Goal: Task Accomplishment & Management: Manage account settings

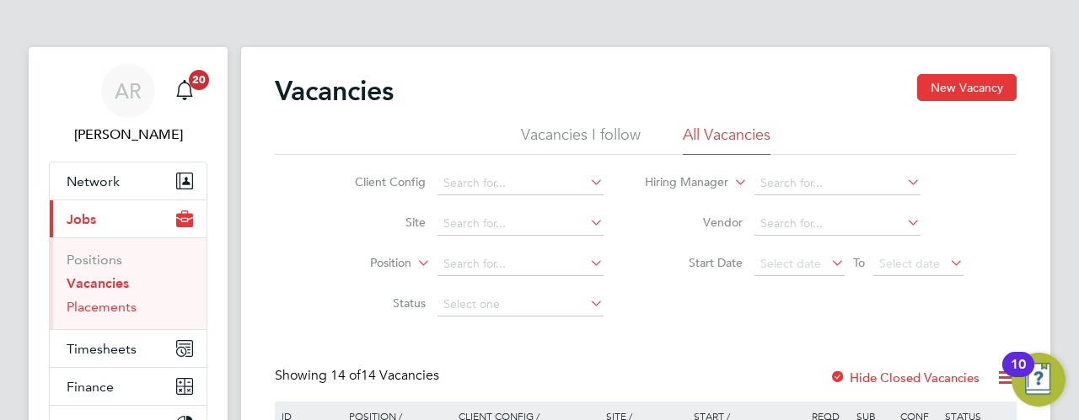
click at [114, 306] on link "Placements" at bounding box center [102, 307] width 70 height 16
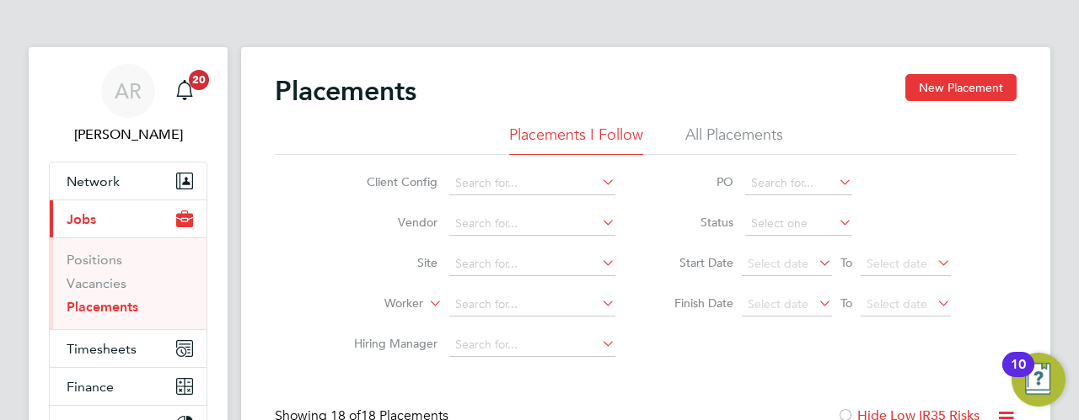
click at [598, 179] on icon at bounding box center [598, 182] width 0 height 24
click at [592, 206] on li "Apleona - Pretium" at bounding box center [546, 206] width 194 height 23
type input "Apleona - Pretium"
click at [598, 219] on icon at bounding box center [598, 223] width 0 height 24
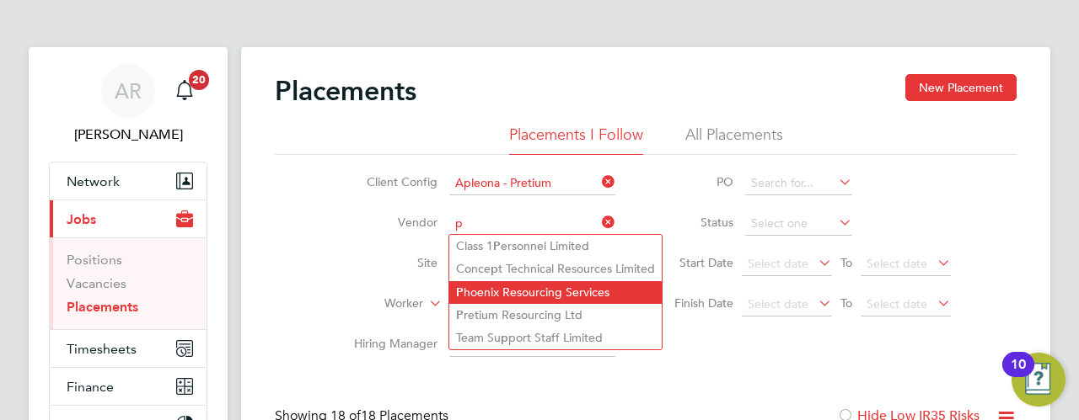
click at [581, 289] on li "P hoenix Resourcing Services" at bounding box center [555, 292] width 212 height 23
type input "Phoenix Resourcing Services"
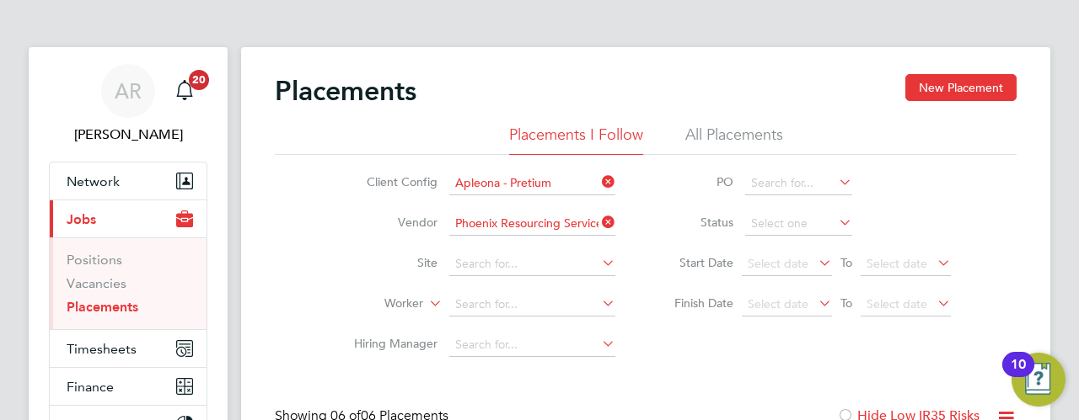
click at [598, 270] on icon at bounding box center [598, 263] width 0 height 24
click at [559, 335] on li "IBM - Hursley" at bounding box center [584, 333] width 270 height 23
type input "IBM - Hursley"
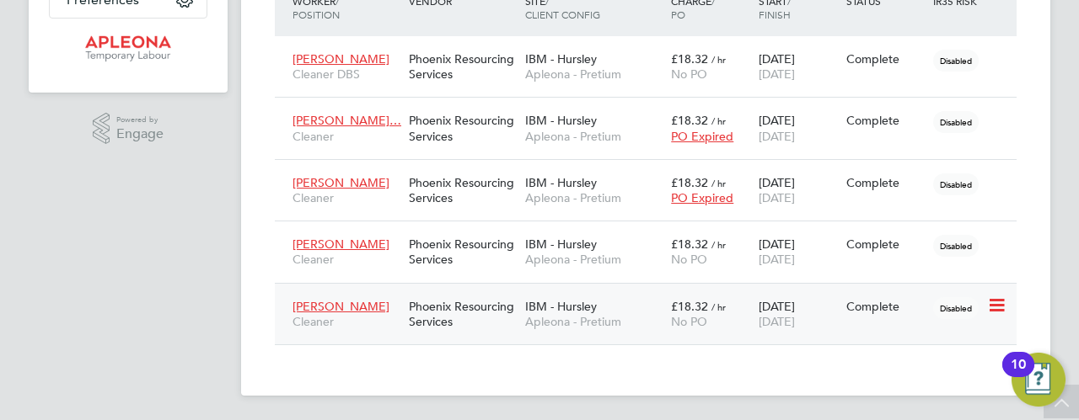
click at [996, 302] on icon at bounding box center [995, 306] width 17 height 20
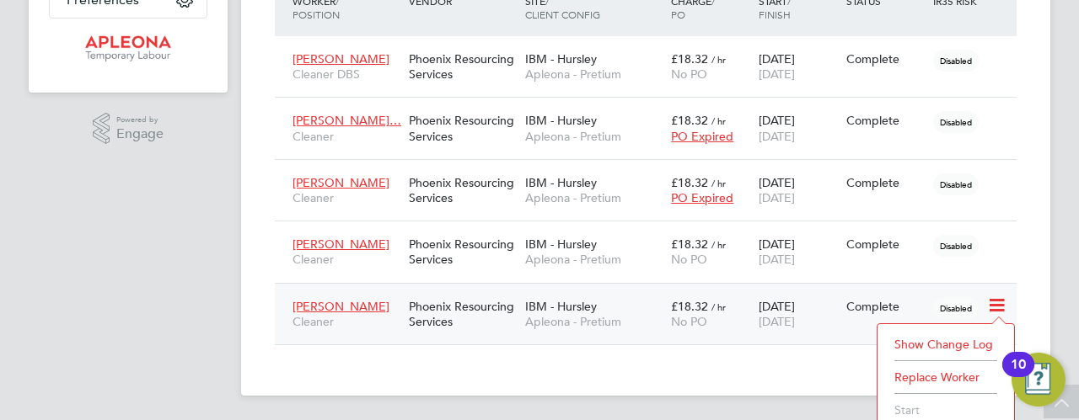
click at [347, 306] on span "[PERSON_NAME]" at bounding box center [340, 306] width 97 height 15
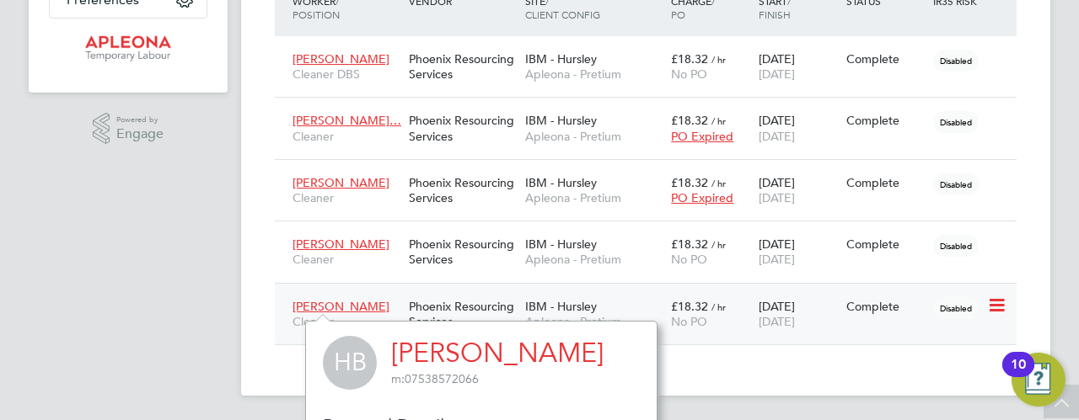
click at [463, 304] on div "Phoenix Resourcing Services" at bounding box center [462, 314] width 116 height 47
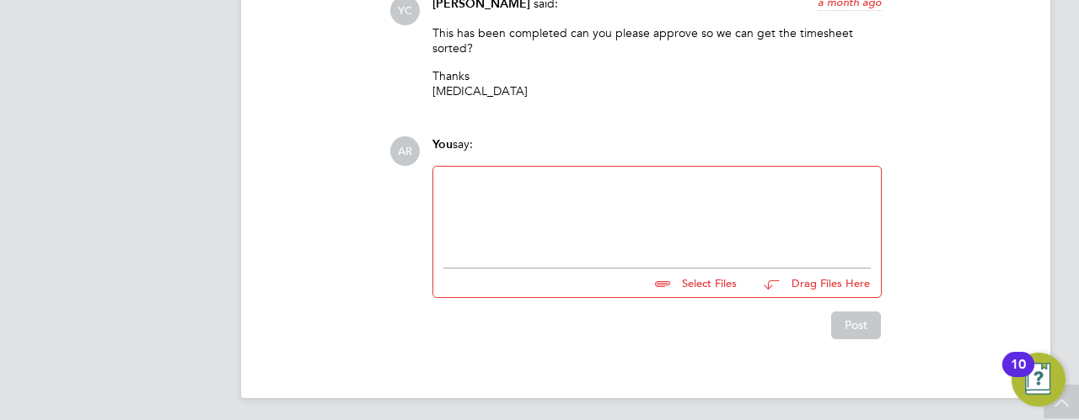
scroll to position [1502, 0]
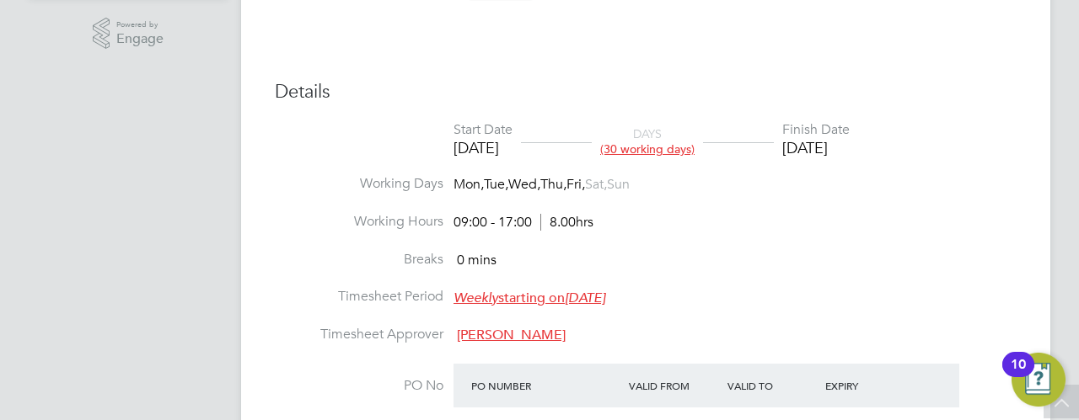
drag, startPoint x: 655, startPoint y: 148, endPoint x: 639, endPoint y: 88, distance: 61.9
click at [639, 88] on h3 "Details" at bounding box center [645, 92] width 741 height 24
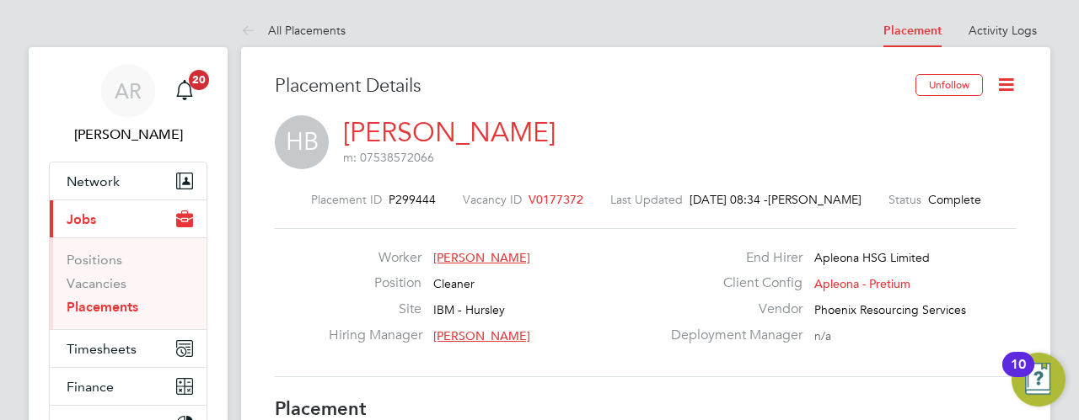
click at [1006, 83] on icon at bounding box center [1005, 84] width 21 height 21
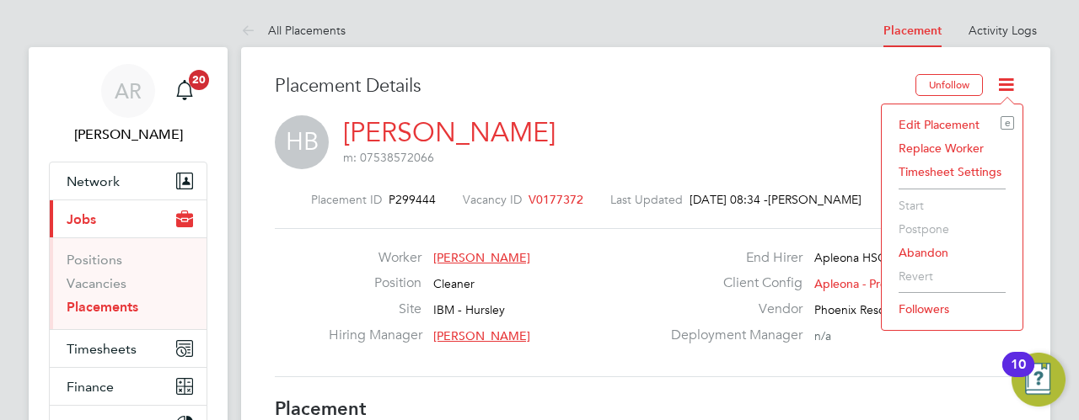
click at [934, 125] on li "Edit Placement e" at bounding box center [952, 125] width 124 height 24
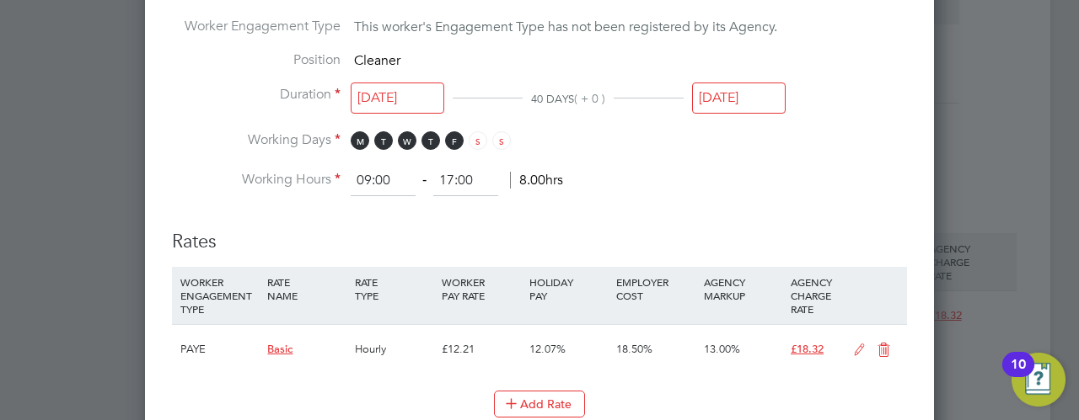
scroll to position [944, 0]
click at [728, 90] on input "[DATE]" at bounding box center [739, 96] width 94 height 31
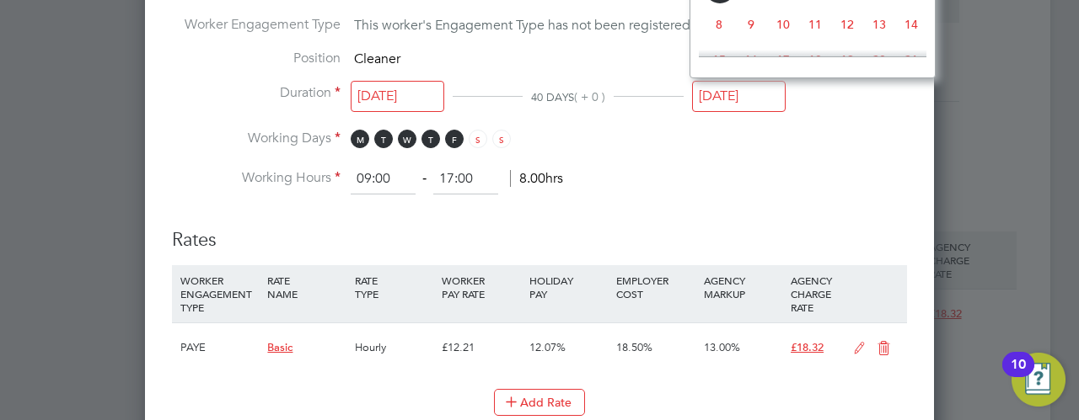
scroll to position [650, 0]
click at [851, 35] on span "19" at bounding box center [847, 24] width 32 height 32
type input "19 Sep 2025"
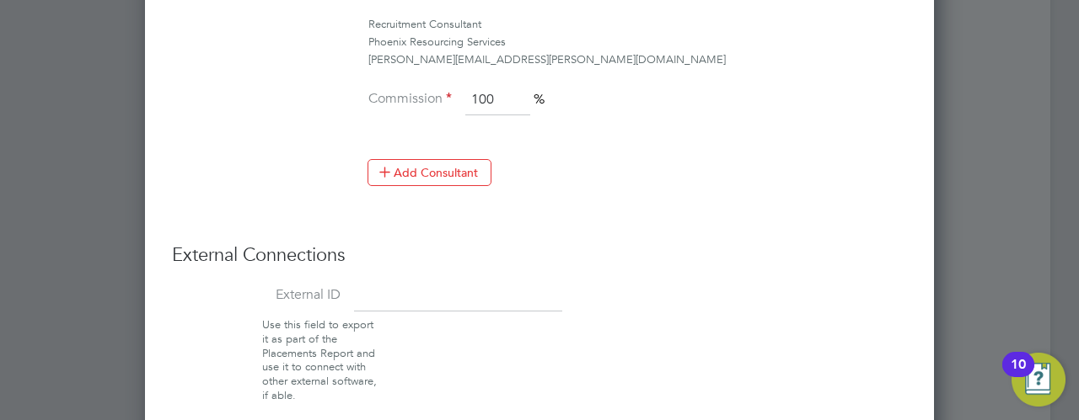
scroll to position [1542, 0]
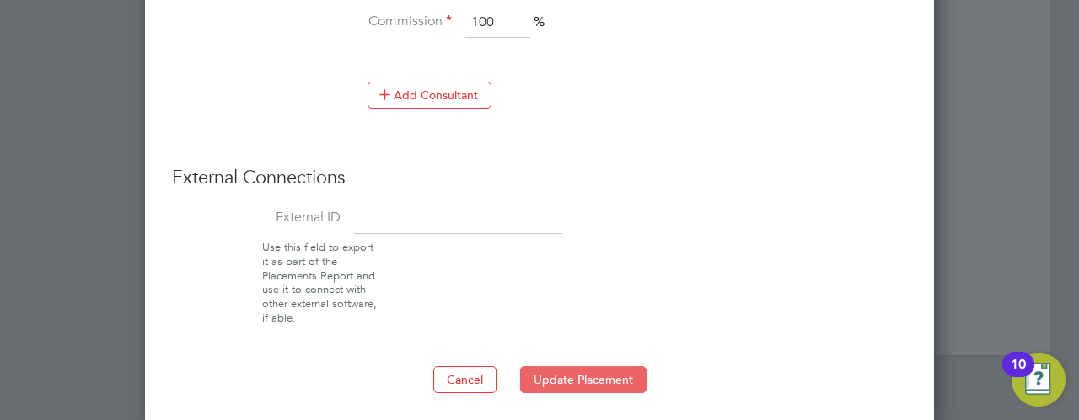
click at [567, 373] on button "Update Placement" at bounding box center [583, 380] width 126 height 27
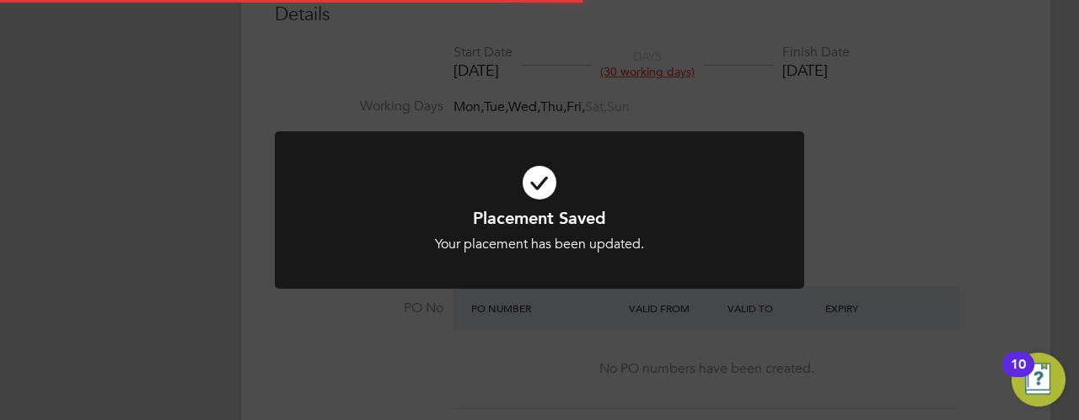
scroll to position [0, 0]
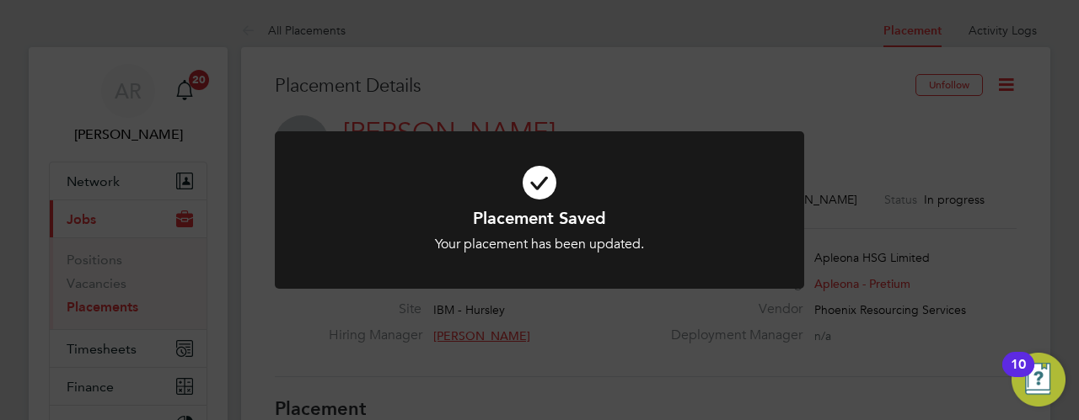
click at [115, 348] on div "Placement Saved Your placement has been updated. Cancel Okay" at bounding box center [539, 210] width 1079 height 420
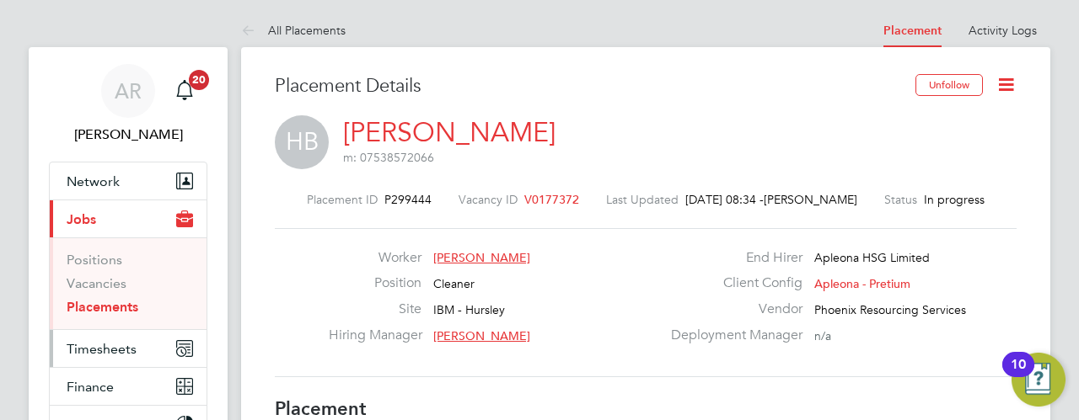
click at [115, 348] on span "Timesheets" at bounding box center [102, 349] width 70 height 16
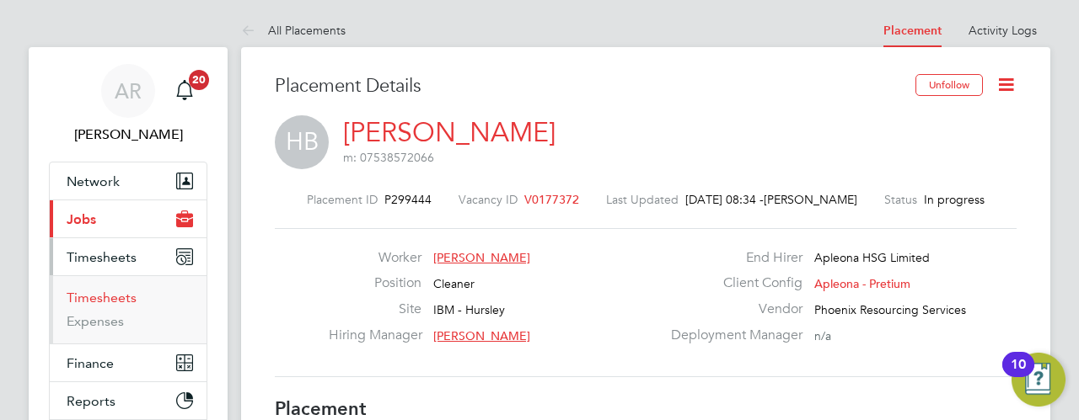
click at [110, 297] on link "Timesheets" at bounding box center [102, 298] width 70 height 16
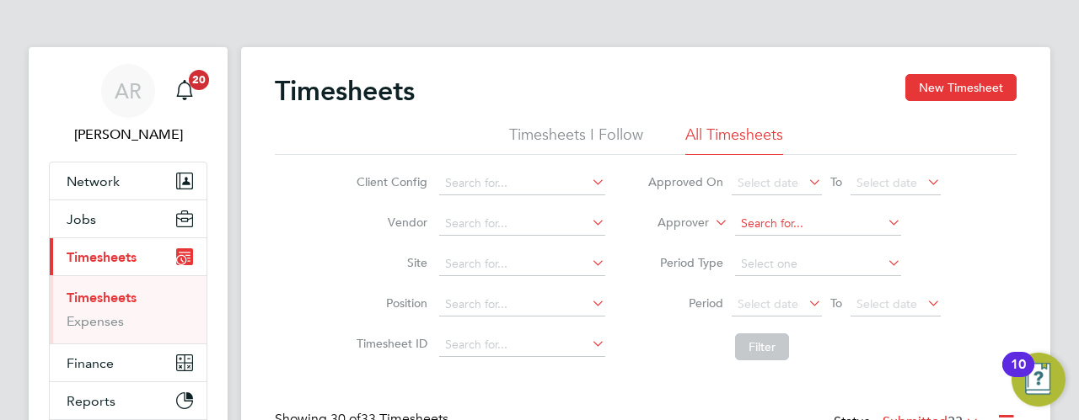
click at [750, 217] on input at bounding box center [818, 224] width 166 height 24
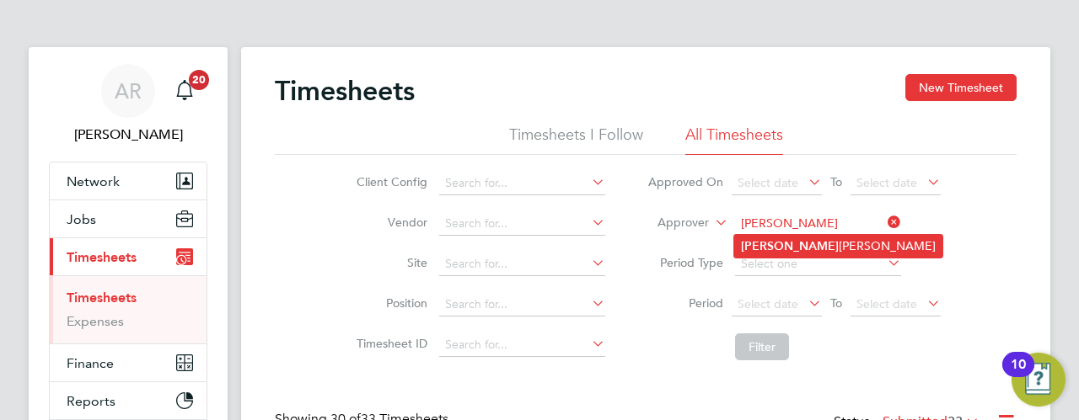
click at [760, 243] on b "Angie" at bounding box center [790, 246] width 98 height 14
type input "[PERSON_NAME]"
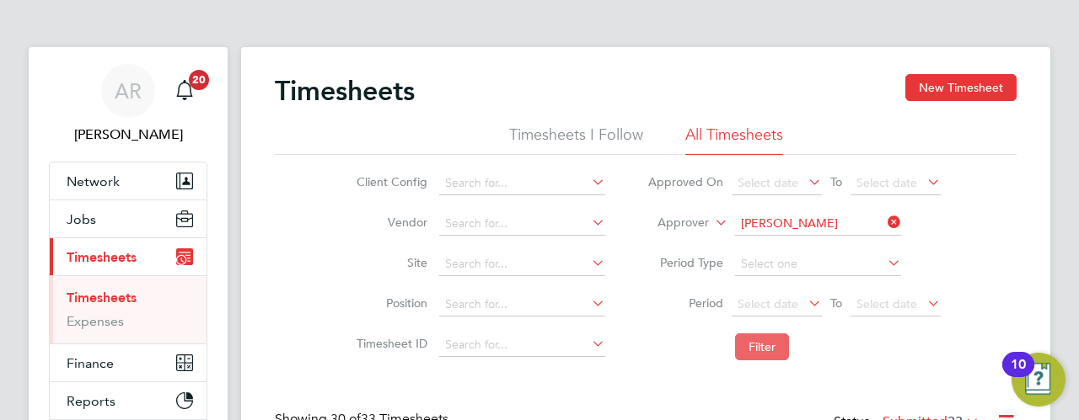
click at [761, 345] on button "Filter" at bounding box center [762, 347] width 54 height 27
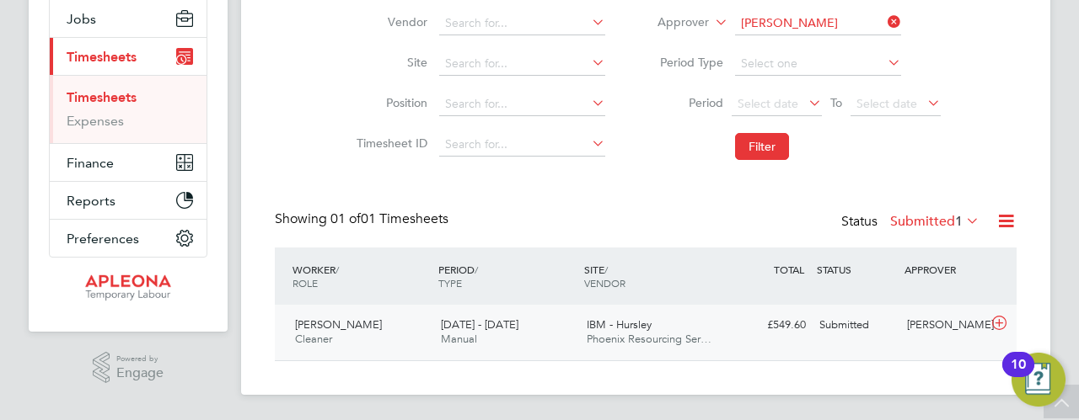
click at [1002, 321] on icon at bounding box center [998, 323] width 21 height 13
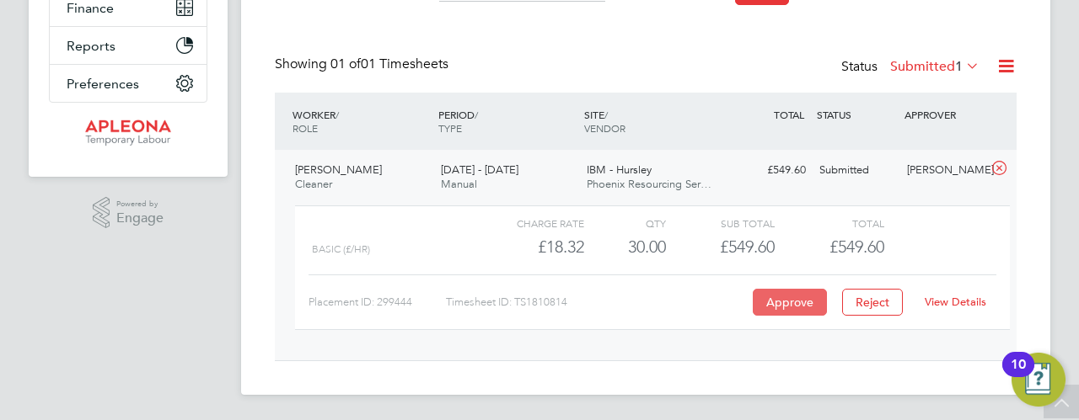
click at [790, 306] on button "Approve" at bounding box center [789, 302] width 74 height 27
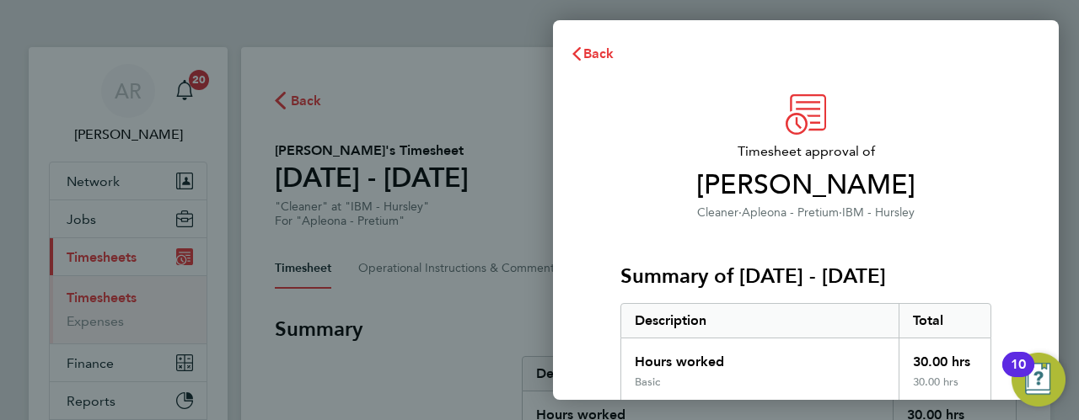
click at [820, 256] on div "Summary of [DATE] - [DATE] Description Total Hours worked 30.00 hrs Basic 30.00…" at bounding box center [805, 312] width 371 height 181
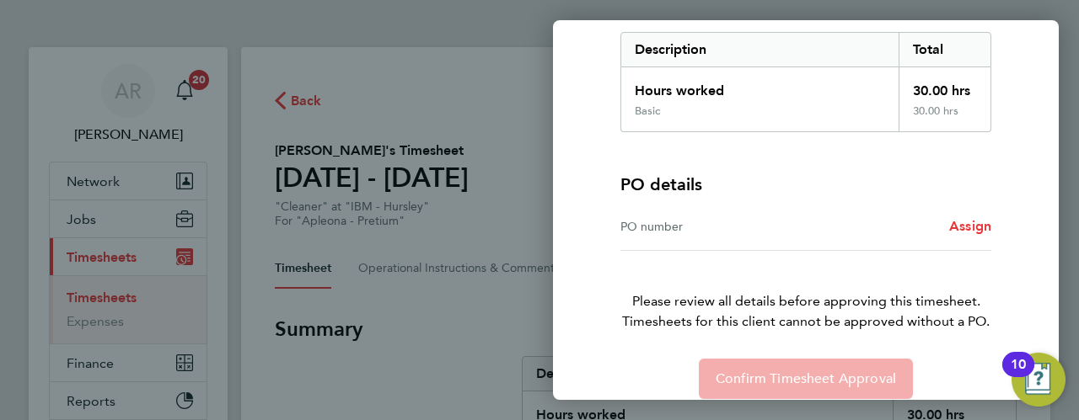
scroll to position [289, 0]
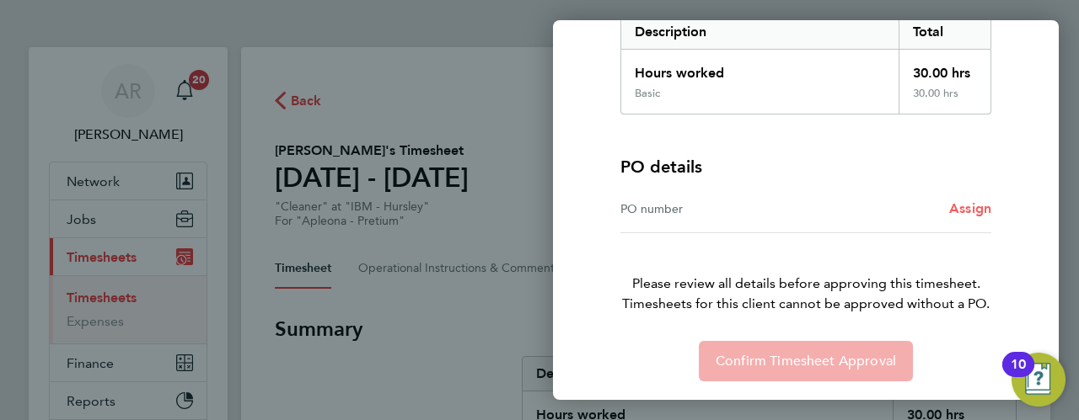
click at [956, 208] on span "Assign" at bounding box center [970, 209] width 42 height 16
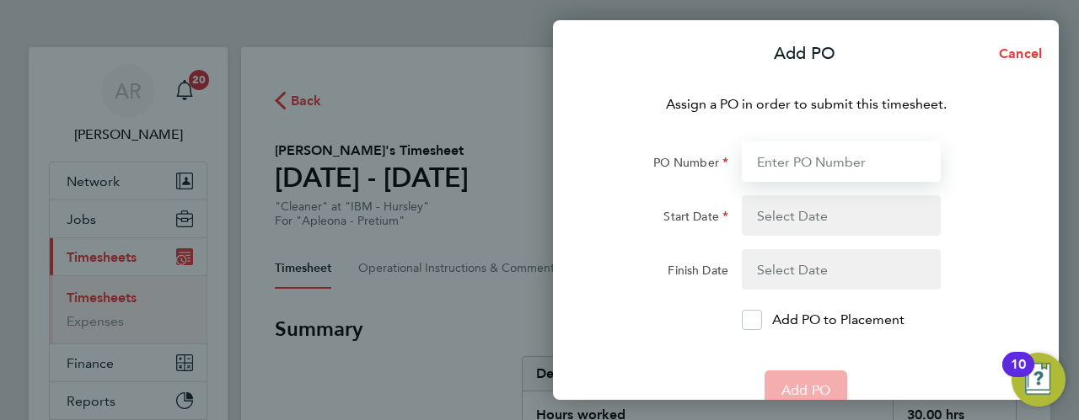
click at [885, 163] on input "PO Number" at bounding box center [840, 162] width 199 height 40
type input "2513749"
type input "[DATE]"
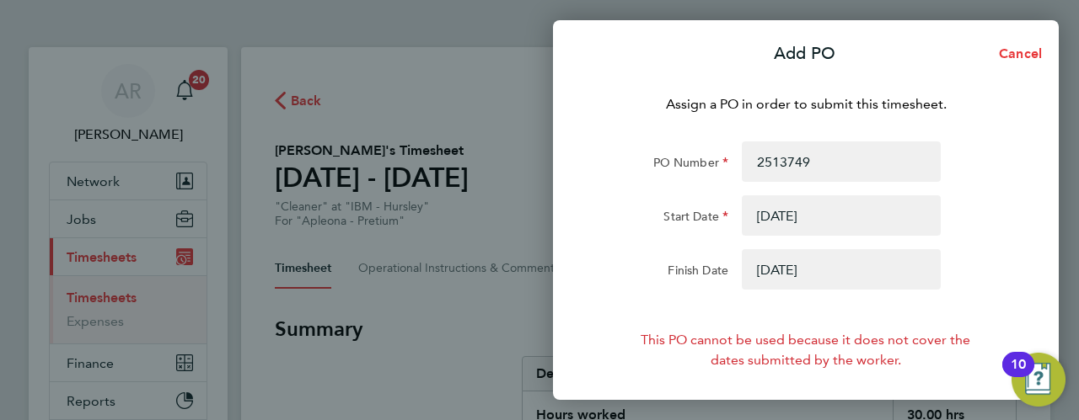
click at [865, 217] on button "button" at bounding box center [840, 215] width 199 height 40
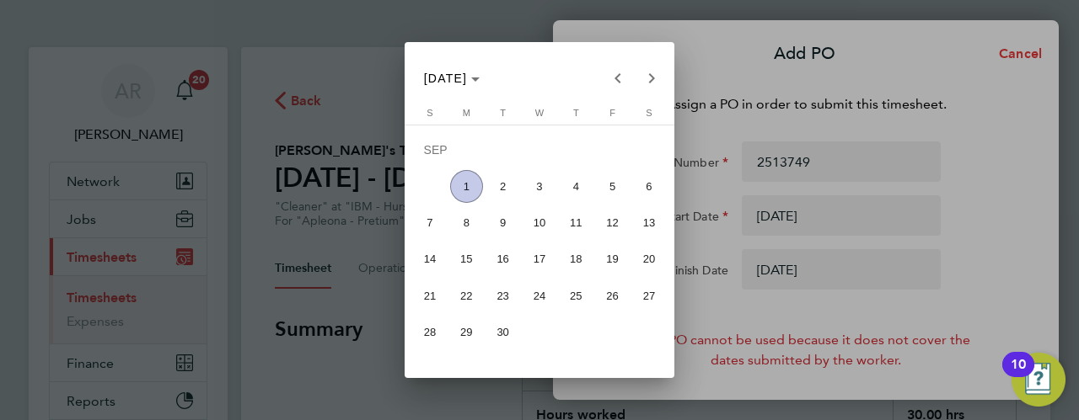
click at [504, 293] on span "23" at bounding box center [502, 296] width 33 height 33
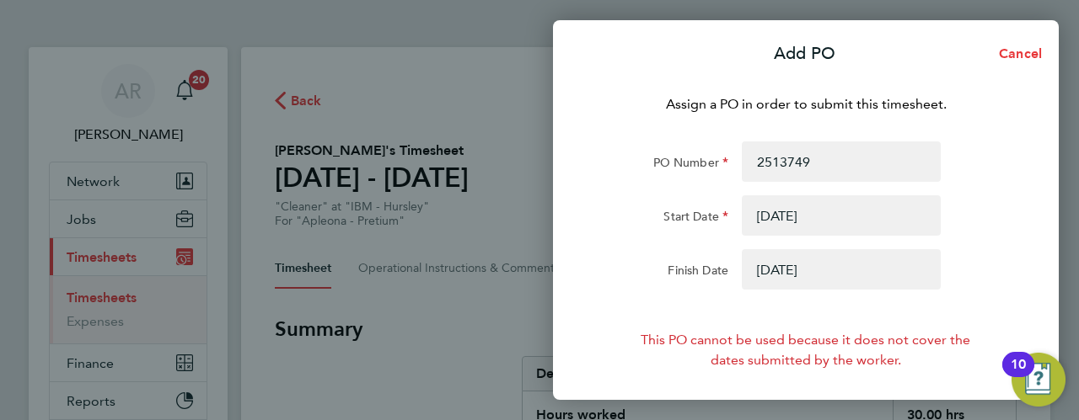
click at [792, 221] on button "button" at bounding box center [840, 215] width 199 height 40
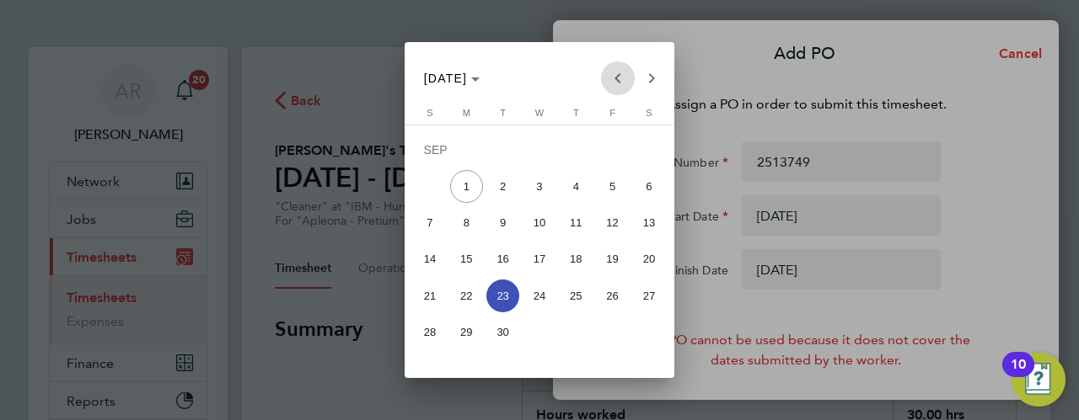
click at [619, 77] on span "Previous month" at bounding box center [618, 79] width 34 height 34
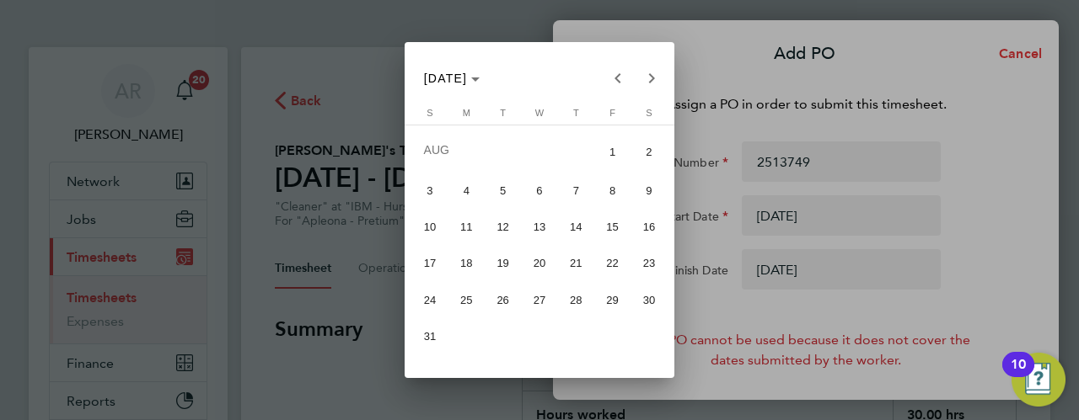
click at [500, 297] on span "26" at bounding box center [502, 300] width 33 height 33
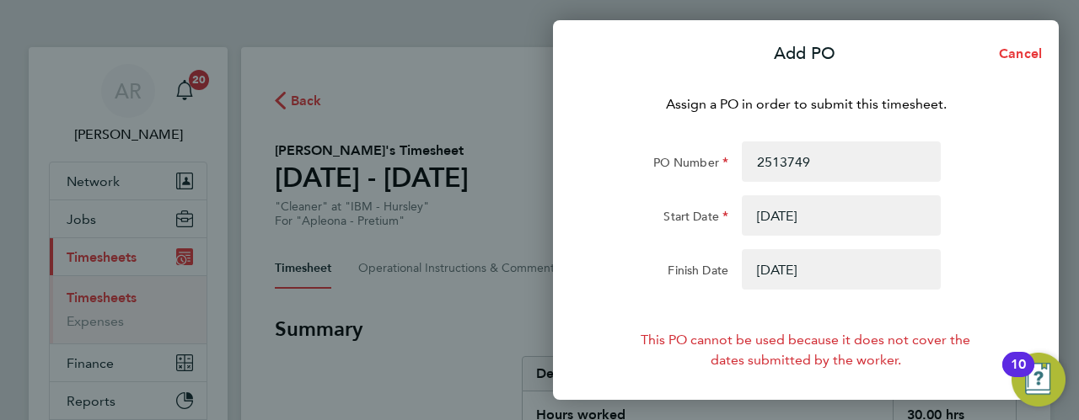
click at [762, 212] on button "button" at bounding box center [840, 215] width 199 height 40
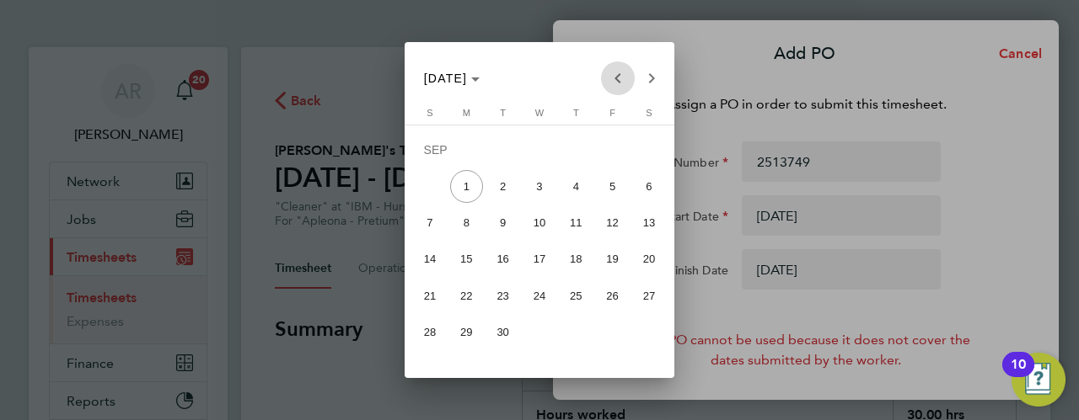
click at [618, 80] on span "Previous month" at bounding box center [618, 79] width 34 height 34
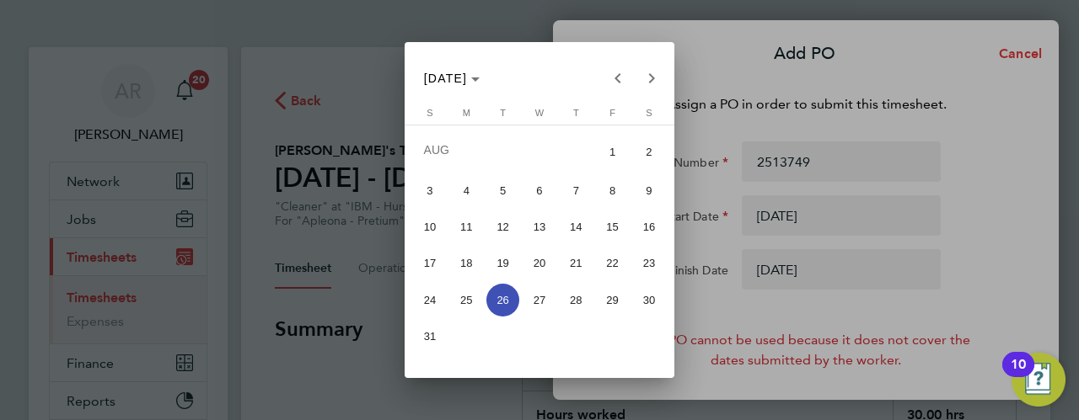
click at [648, 260] on span "23" at bounding box center [648, 263] width 33 height 33
type input "[DATE]"
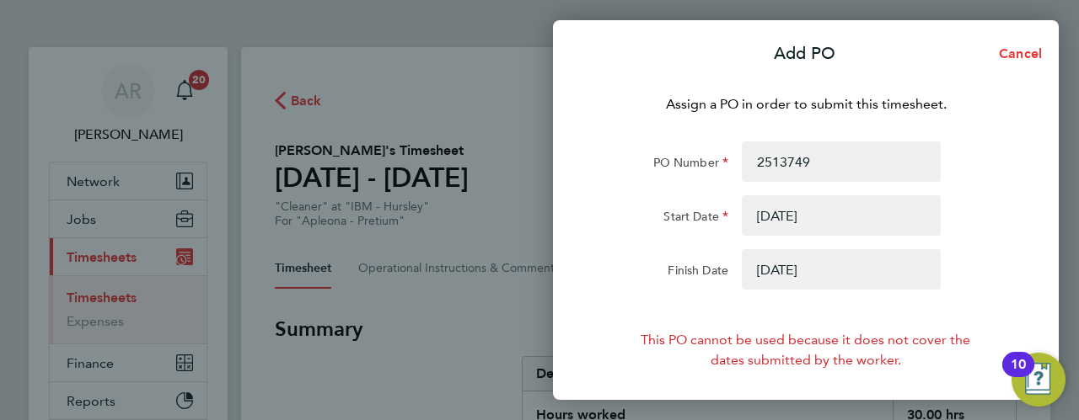
click at [794, 265] on button "button" at bounding box center [840, 269] width 199 height 40
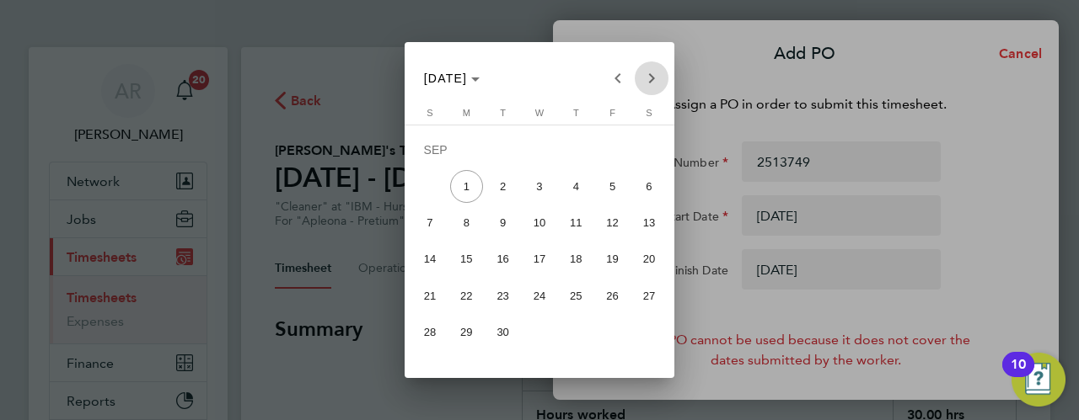
click at [649, 77] on span "Next month" at bounding box center [651, 79] width 34 height 34
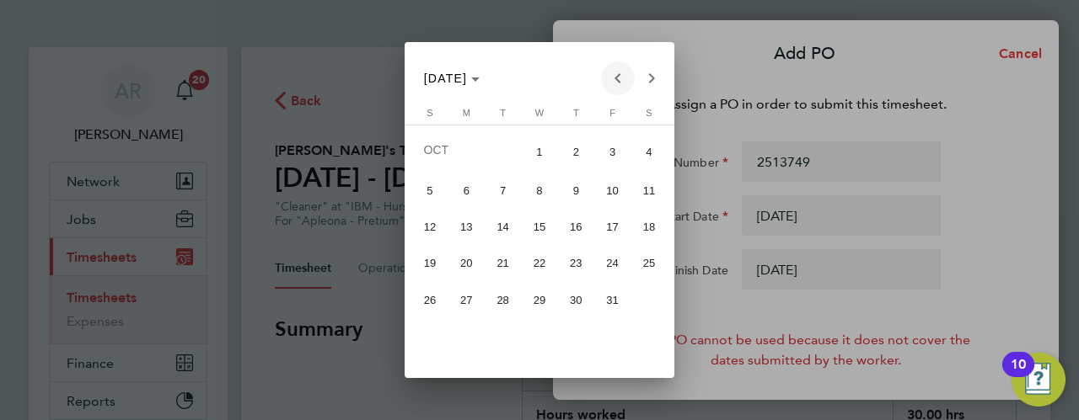
click at [620, 77] on span "Previous month" at bounding box center [618, 79] width 34 height 34
click at [618, 298] on span "29" at bounding box center [612, 300] width 33 height 33
type input "[DATE]"
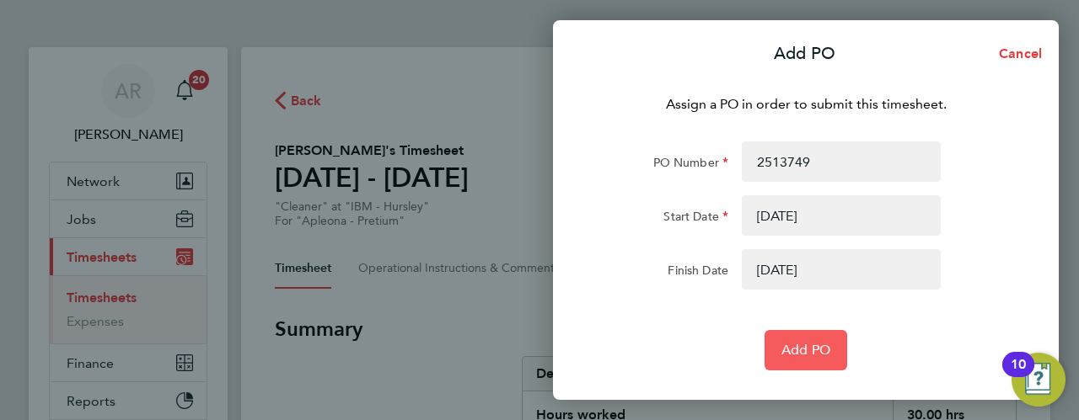
click at [811, 356] on span "Add PO" at bounding box center [805, 350] width 49 height 17
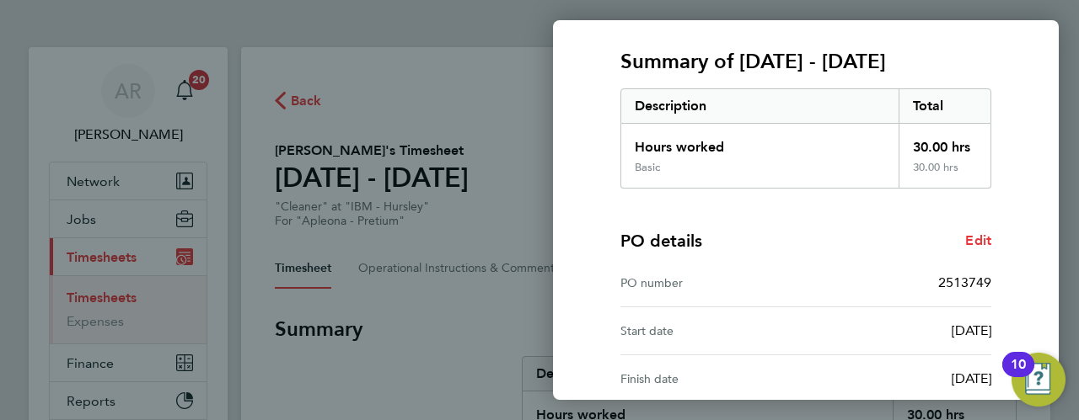
scroll to position [384, 0]
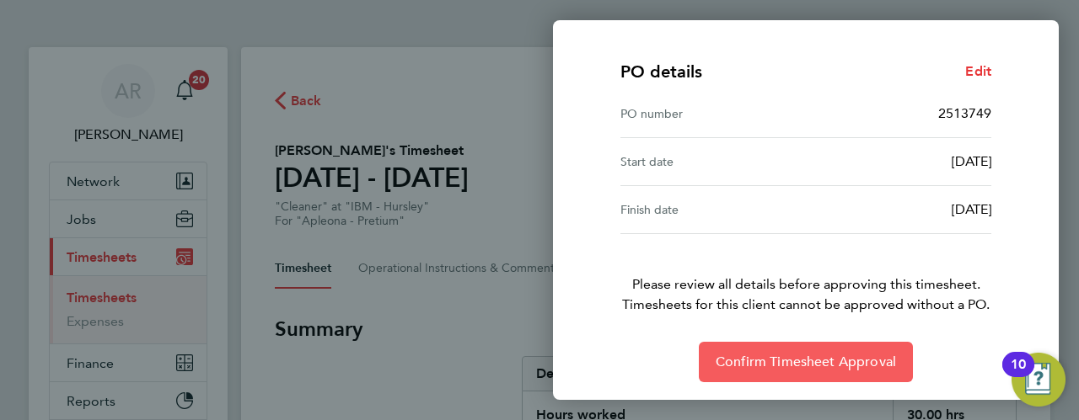
click at [775, 359] on span "Confirm Timesheet Approval" at bounding box center [805, 362] width 180 height 17
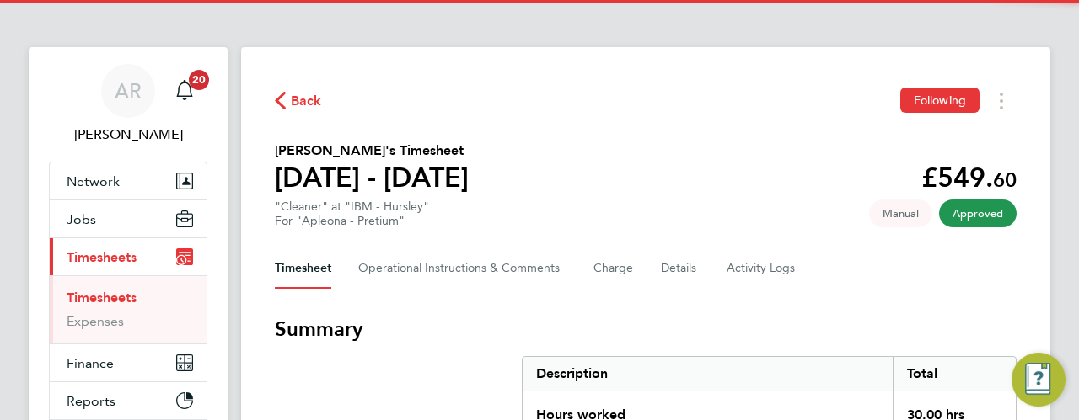
click at [775, 359] on div "Description" at bounding box center [707, 374] width 370 height 34
